Goal: Information Seeking & Learning: Check status

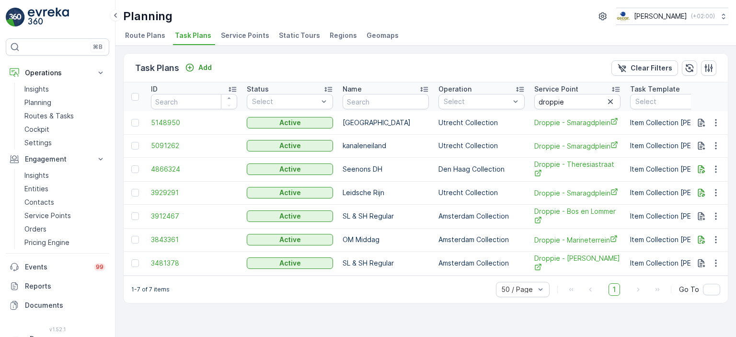
scroll to position [0, 645]
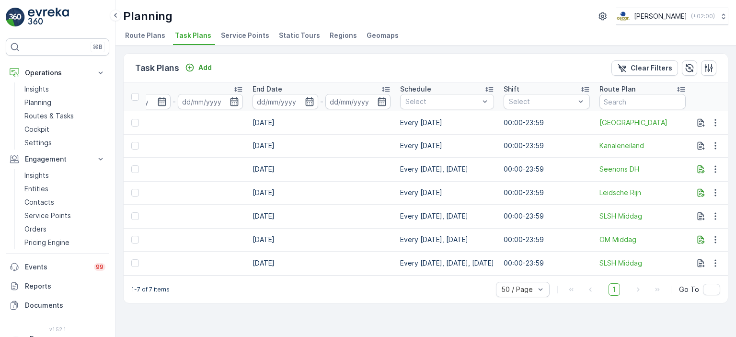
click at [194, 35] on span "Task Plans" at bounding box center [193, 36] width 36 height 10
drag, startPoint x: 453, startPoint y: 189, endPoint x: 392, endPoint y: 179, distance: 61.8
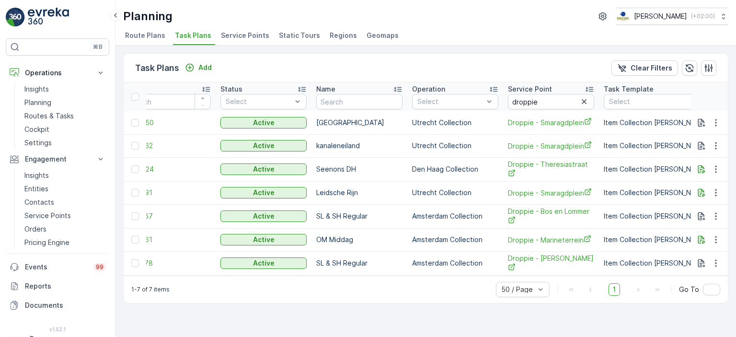
scroll to position [0, 34]
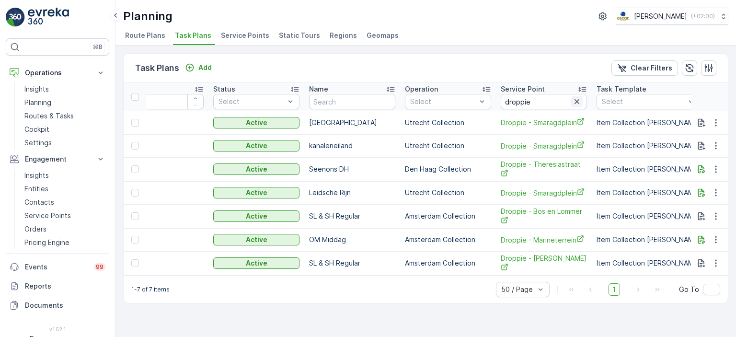
click at [577, 98] on icon "button" at bounding box center [577, 102] width 10 height 10
click at [566, 100] on input "text" at bounding box center [544, 101] width 86 height 15
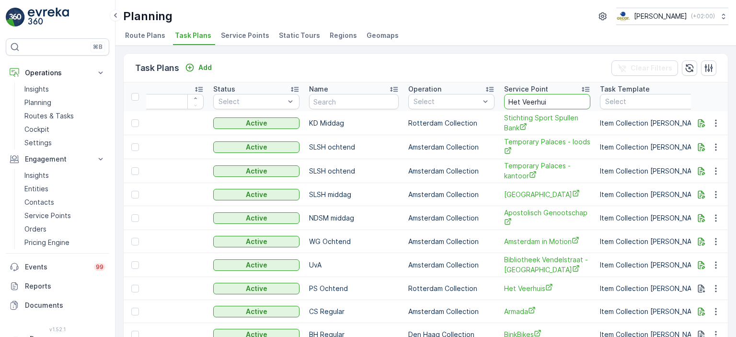
type input "Het Veerhuis"
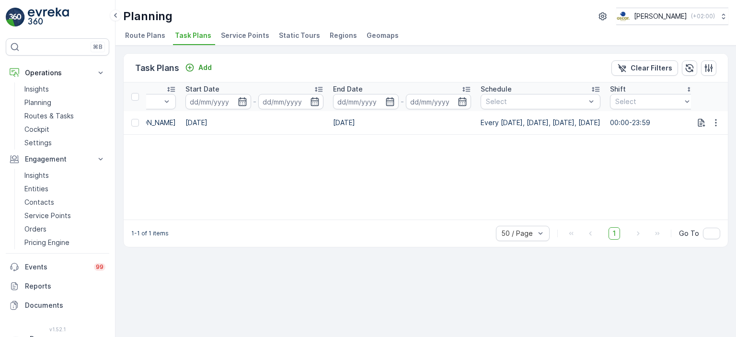
scroll to position [0, 560]
click at [151, 38] on span "Route Plans" at bounding box center [145, 36] width 40 height 10
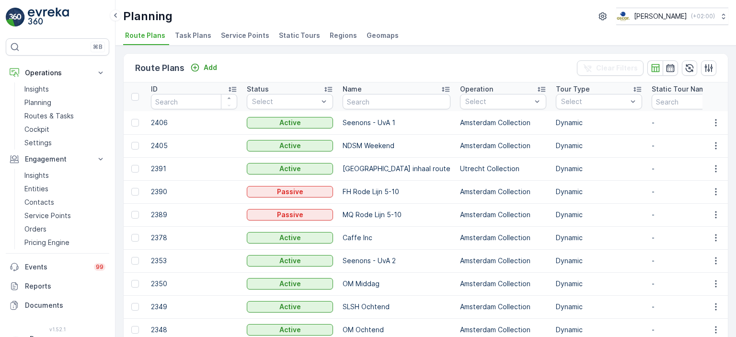
click at [207, 35] on span "Task Plans" at bounding box center [193, 36] width 36 height 10
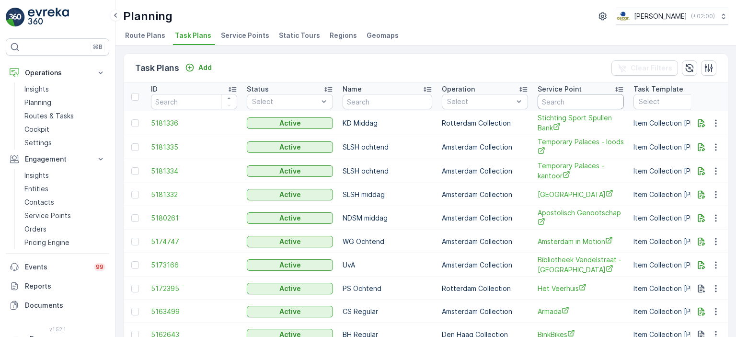
click at [573, 105] on input "text" at bounding box center [581, 101] width 86 height 15
type input "Pannenkoeken"
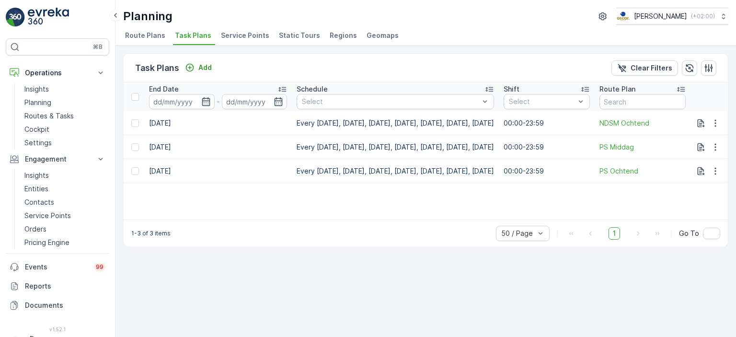
scroll to position [0, 768]
click at [716, 118] on icon "button" at bounding box center [716, 123] width 10 height 10
click at [698, 151] on span "Edit Task Plan" at bounding box center [699, 150] width 45 height 10
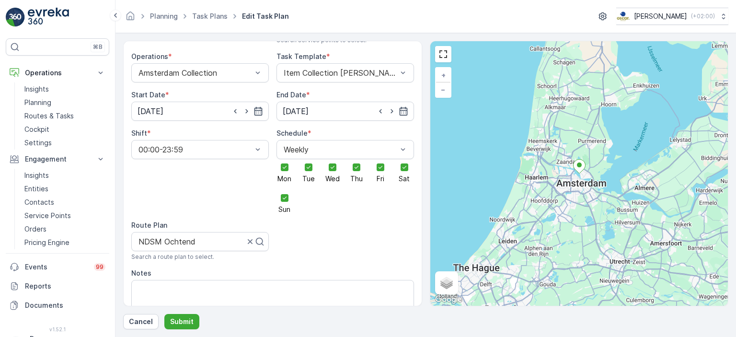
scroll to position [96, 0]
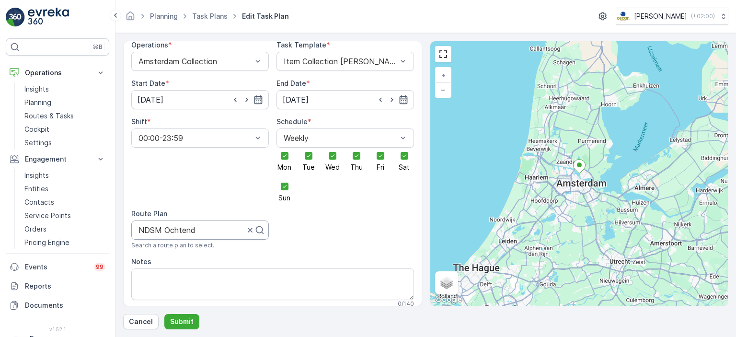
click at [222, 226] on div at bounding box center [192, 230] width 108 height 9
click at [213, 16] on link "Task Plans" at bounding box center [209, 16] width 35 height 8
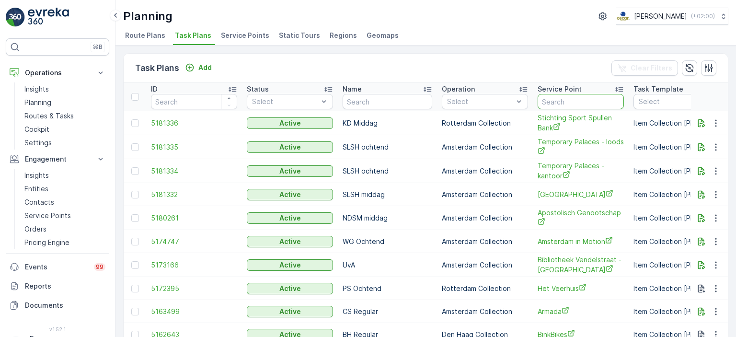
click at [561, 107] on input "text" at bounding box center [581, 101] width 86 height 15
type input "het veerhuis"
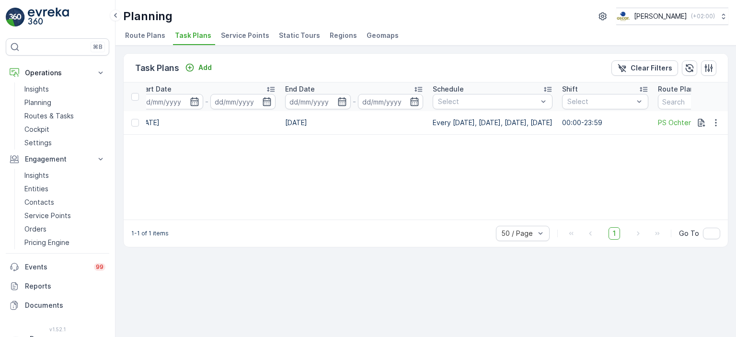
scroll to position [0, 681]
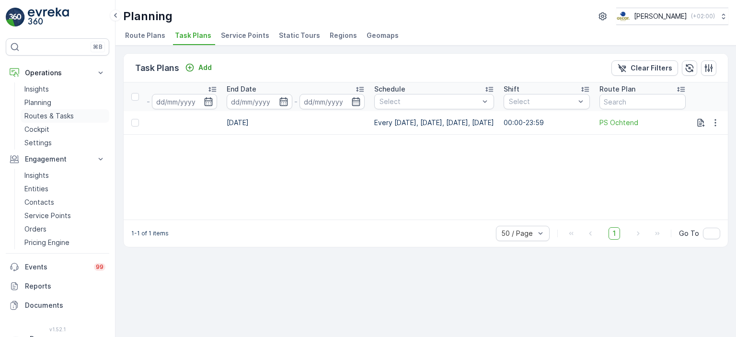
click at [48, 112] on p "Routes & Tasks" at bounding box center [48, 116] width 49 height 10
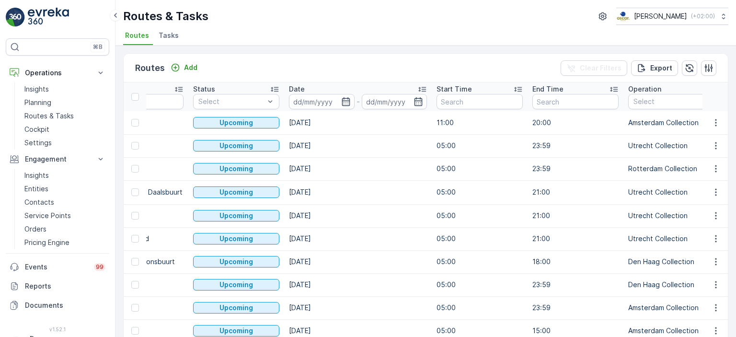
scroll to position [0, 337]
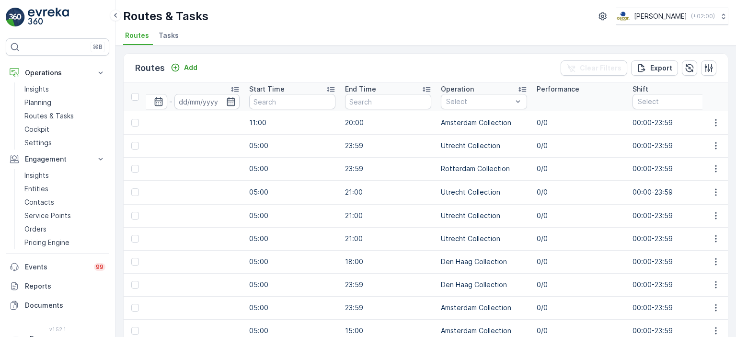
click at [167, 35] on span "Tasks" at bounding box center [169, 36] width 20 height 10
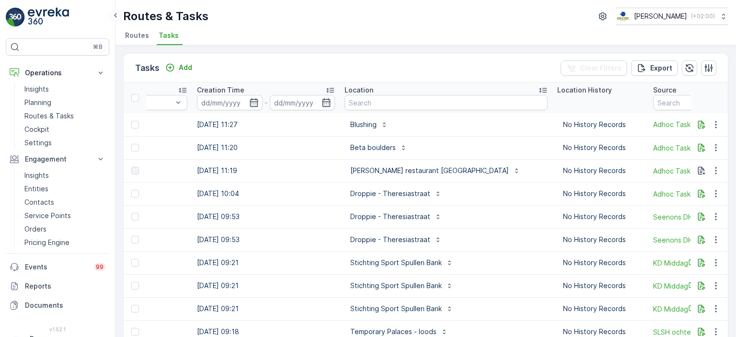
scroll to position [0, 750]
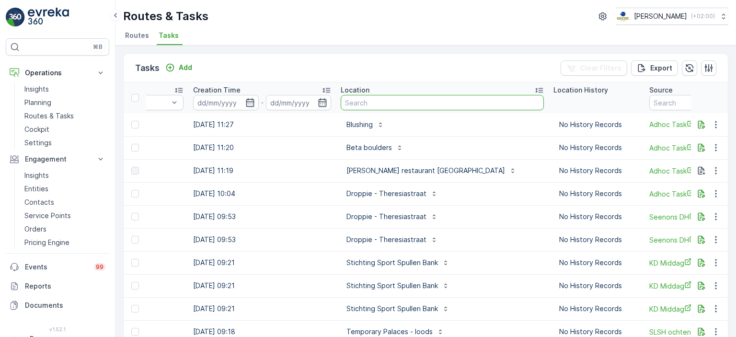
click at [412, 104] on input "text" at bounding box center [442, 102] width 203 height 15
type input "Bar bet"
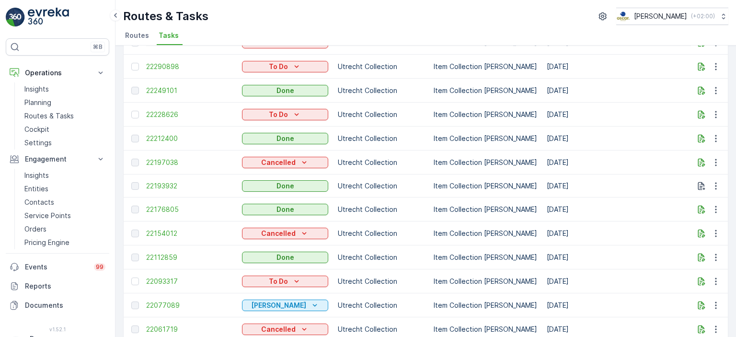
scroll to position [182, 0]
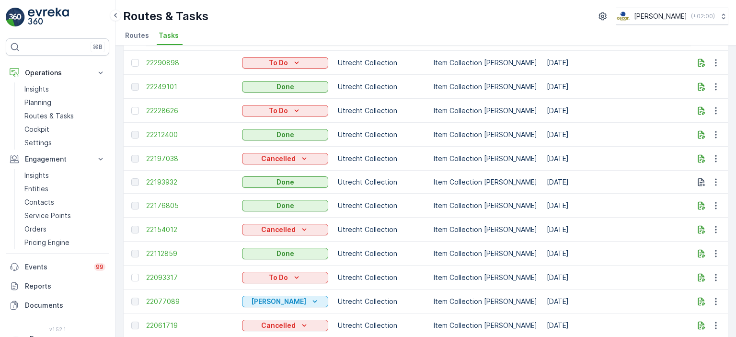
click at [137, 40] on li "Routes" at bounding box center [138, 37] width 30 height 16
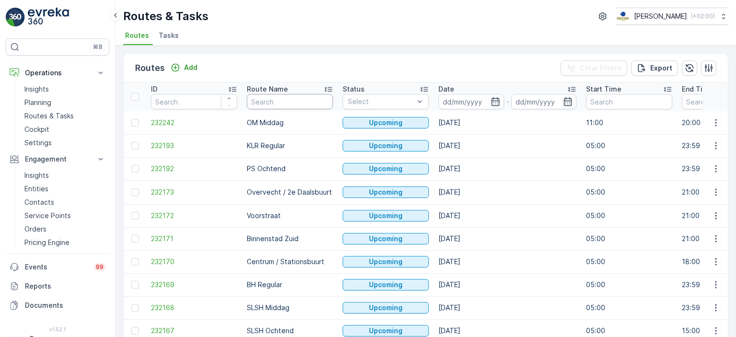
click at [297, 103] on input "text" at bounding box center [290, 101] width 86 height 15
type input "binen"
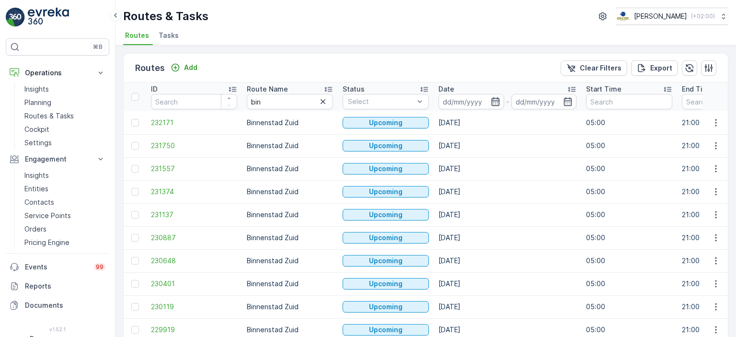
click at [499, 97] on icon "button" at bounding box center [496, 102] width 10 height 10
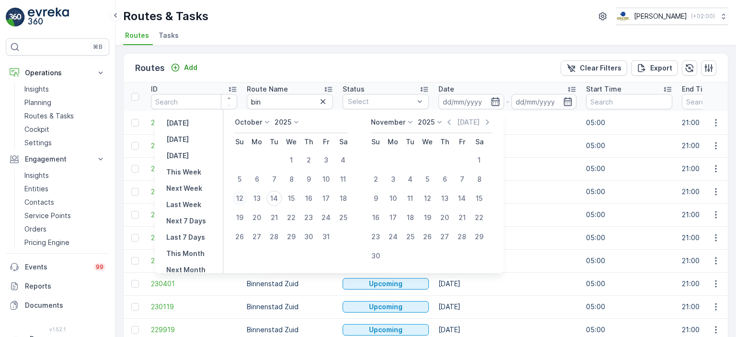
click at [247, 197] on div "12" at bounding box center [239, 198] width 15 height 15
type input "[DATE]"
click at [247, 197] on div "12" at bounding box center [239, 198] width 15 height 15
type input "[DATE]"
click at [410, 36] on ul "Routes Tasks" at bounding box center [422, 37] width 598 height 16
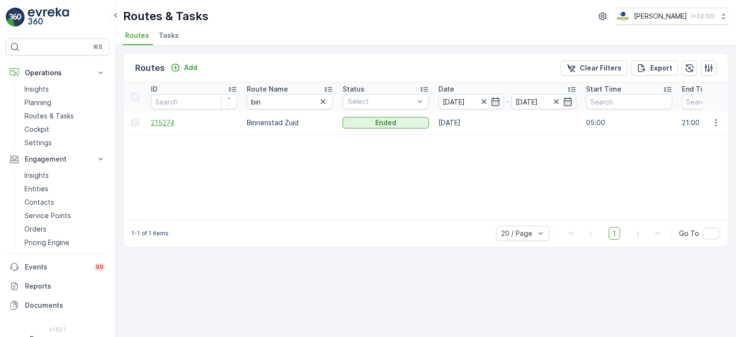
click at [153, 120] on span "215274" at bounding box center [194, 123] width 86 height 10
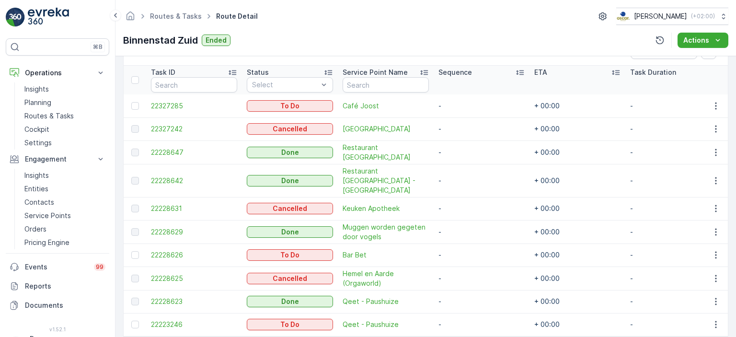
scroll to position [251, 0]
